Goal: Task Accomplishment & Management: Manage account settings

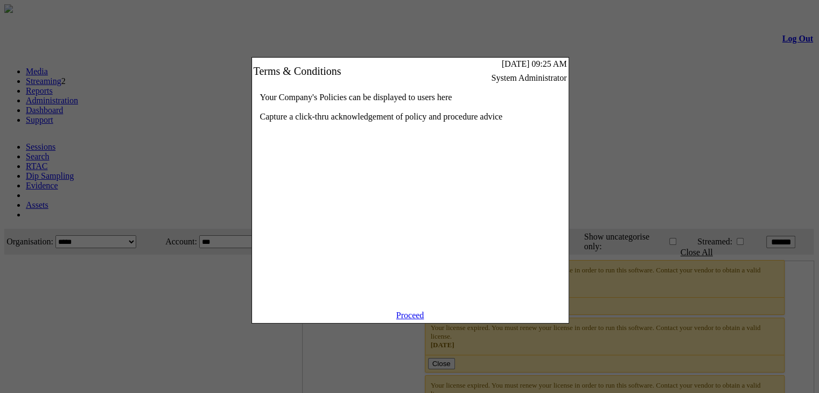
click at [416, 320] on link "Proceed" at bounding box center [410, 315] width 28 height 9
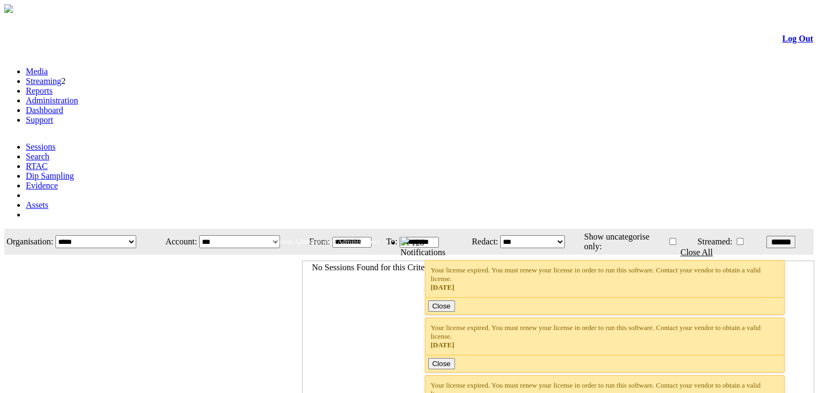
click at [78, 96] on link "Administration" at bounding box center [52, 100] width 52 height 9
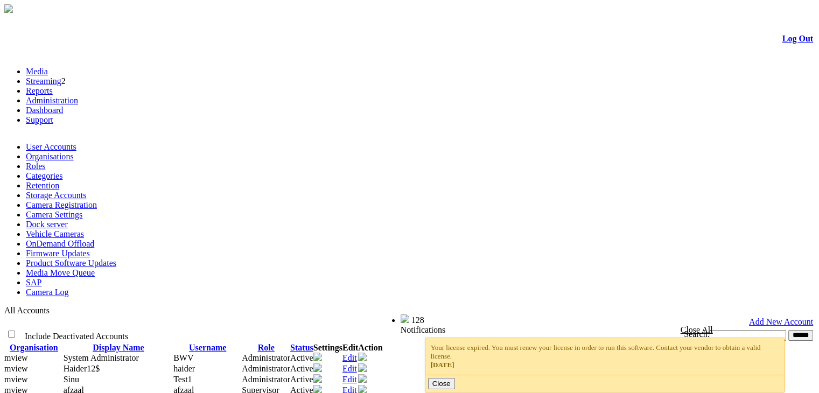
click at [97, 200] on link "Camera Registration" at bounding box center [61, 204] width 71 height 9
